Goal: Information Seeking & Learning: Compare options

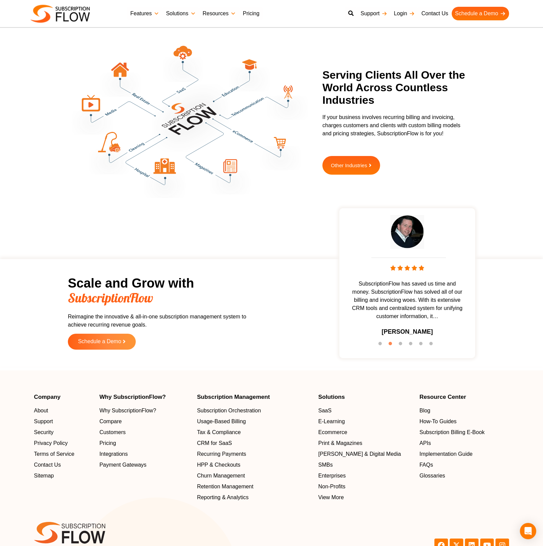
scroll to position [1870, 0]
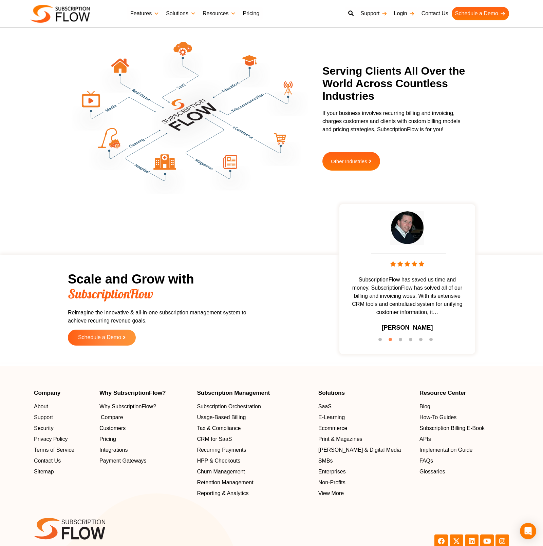
click at [112, 420] on span "Compare" at bounding box center [112, 418] width 22 height 8
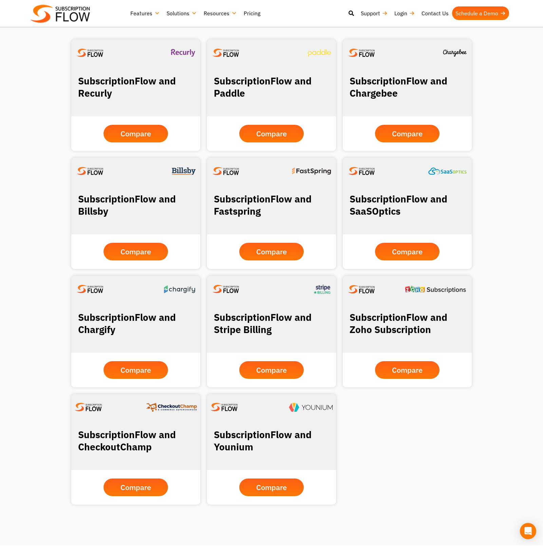
scroll to position [451, 0]
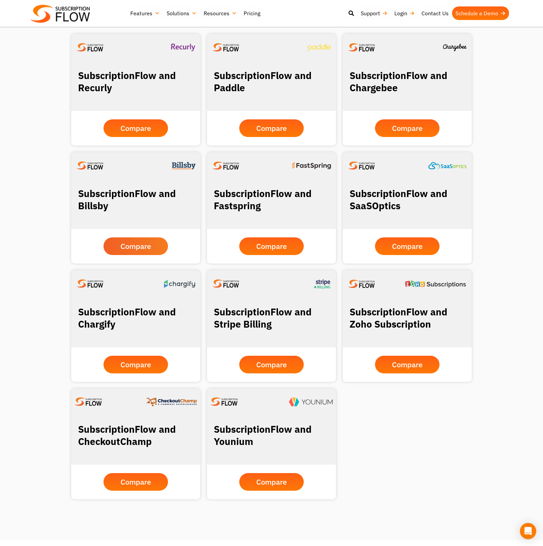
click at [149, 243] on span "Compare" at bounding box center [135, 246] width 31 height 7
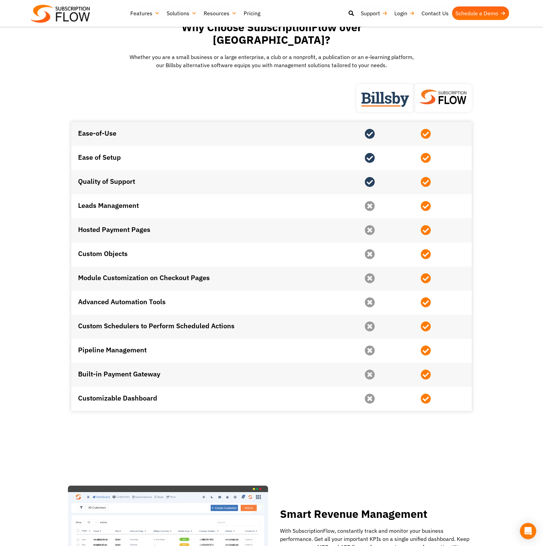
scroll to position [884, 0]
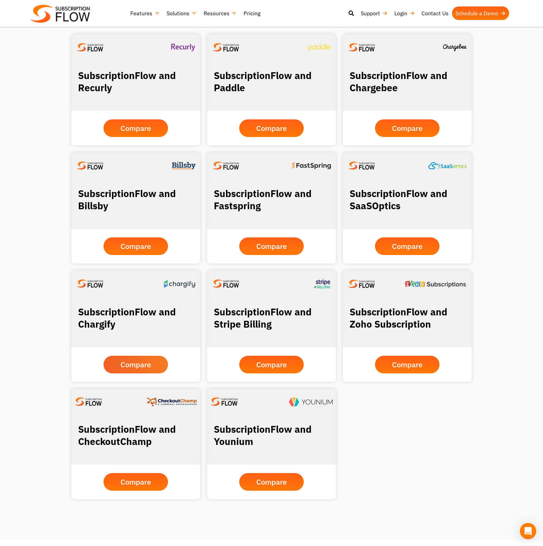
click at [150, 367] on span "Compare" at bounding box center [135, 364] width 31 height 7
